Goal: Entertainment & Leisure: Consume media (video, audio)

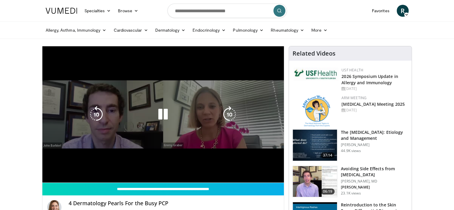
click at [131, 125] on div "10 seconds Tap to unmute" at bounding box center [163, 114] width 242 height 136
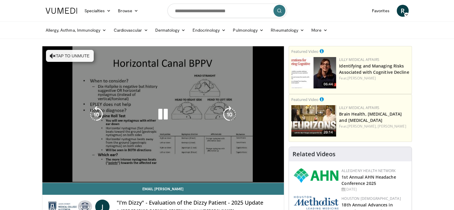
click at [113, 141] on div "10 seconds Tap to unmute" at bounding box center [163, 114] width 242 height 136
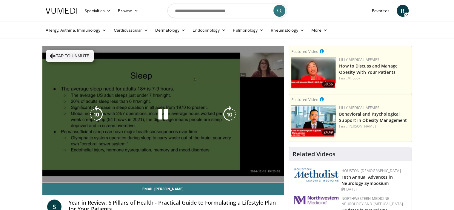
click at [74, 56] on div "10 seconds Tap to unmute" at bounding box center [163, 114] width 242 height 136
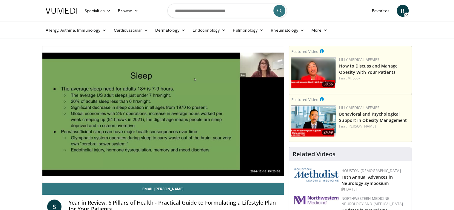
click at [165, 162] on div "10 seconds Tap to unmute" at bounding box center [163, 114] width 242 height 136
